Goal: Task Accomplishment & Management: Manage account settings

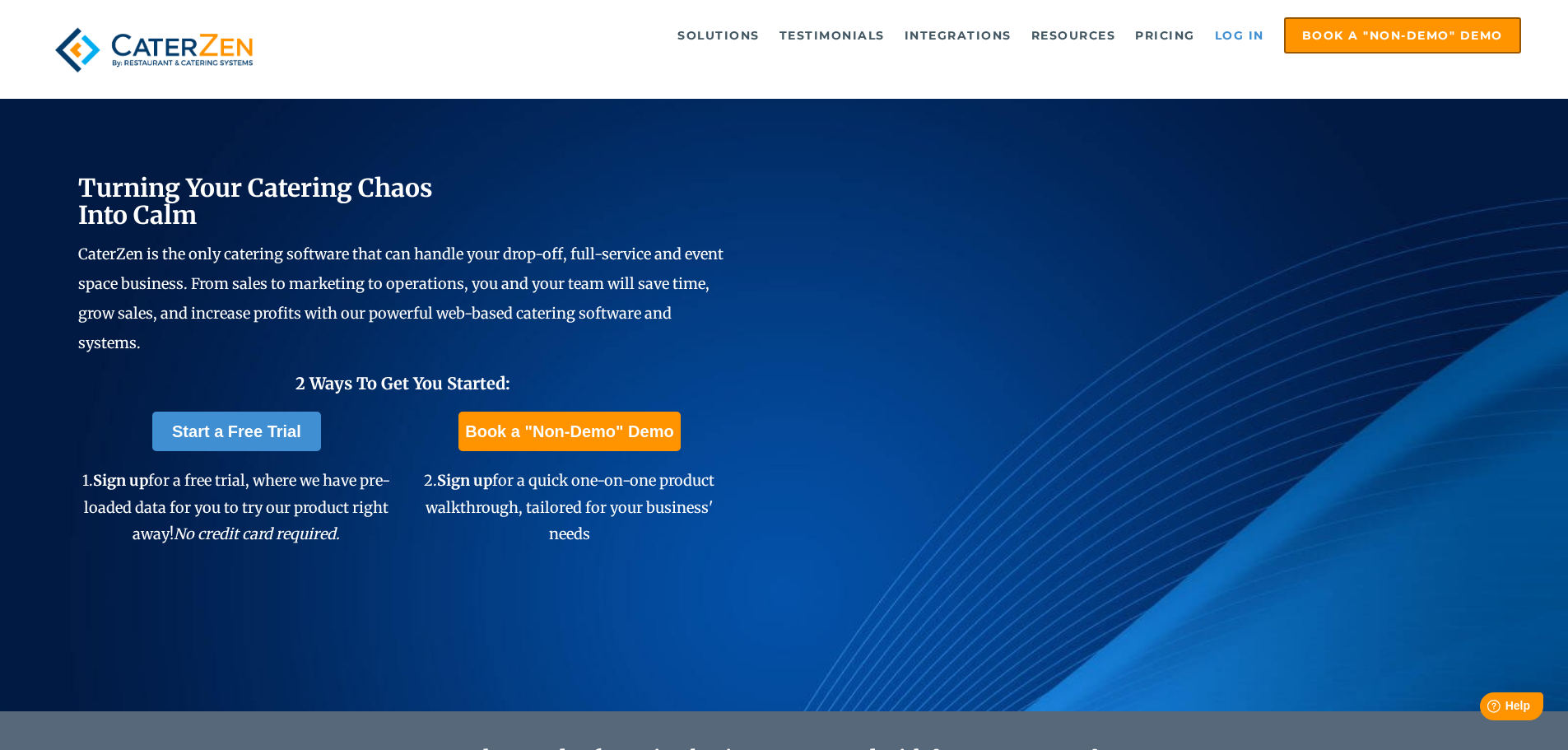
click at [1253, 33] on link "Log in" at bounding box center [1239, 35] width 66 height 33
click at [1250, 38] on link "Log in" at bounding box center [1239, 35] width 66 height 33
click at [1234, 43] on link "Log in" at bounding box center [1239, 35] width 66 height 33
